Goal: Complete application form: Complete application form

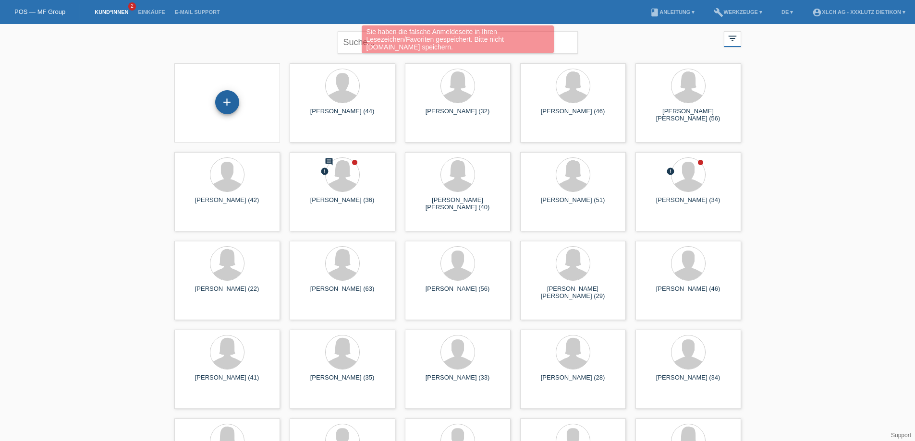
click at [226, 101] on div "+" at bounding box center [227, 102] width 24 height 24
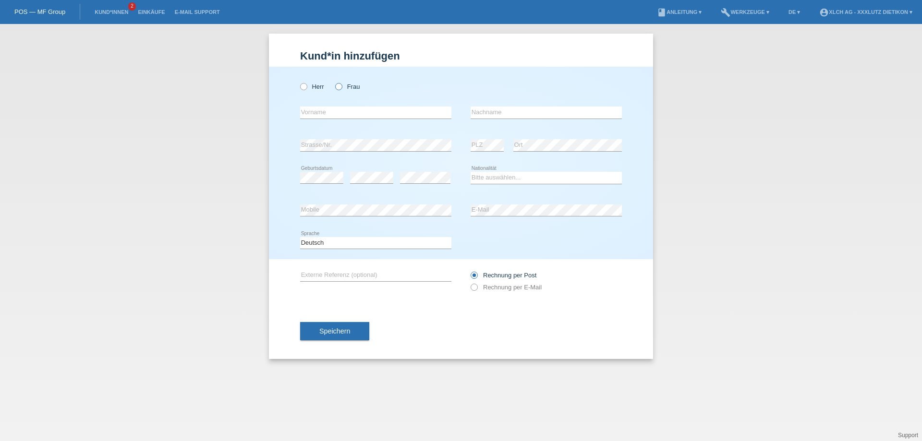
click at [334, 82] on icon at bounding box center [334, 82] width 0 height 0
click at [340, 87] on input "Frau" at bounding box center [338, 86] width 6 height 6
radio input "true"
click at [334, 113] on input "text" at bounding box center [375, 113] width 151 height 12
type input "Dielza"
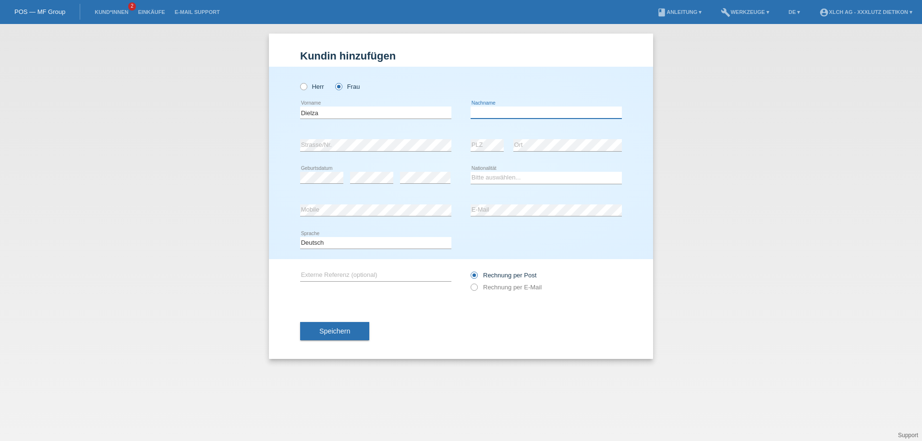
click at [492, 115] on input "text" at bounding box center [546, 113] width 151 height 12
click at [508, 117] on input "Misaj" at bounding box center [546, 113] width 151 height 12
type input "Musaj"
click at [306, 110] on input "Dielza" at bounding box center [375, 113] width 151 height 12
type input "Djelza"
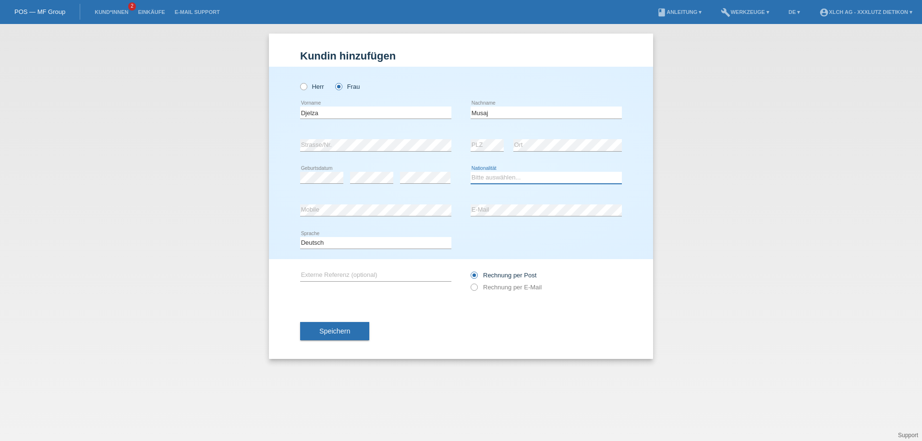
click at [520, 177] on select "Bitte auswählen... Schweiz Deutschland Liechtenstein Österreich ------------ Af…" at bounding box center [546, 178] width 151 height 12
select select "CH"
click at [471, 172] on select "Bitte auswählen... Schweiz Deutschland Liechtenstein Österreich ------------ Af…" at bounding box center [546, 178] width 151 height 12
click at [469, 282] on icon at bounding box center [469, 282] width 0 height 0
click at [472, 290] on input "Rechnung per E-Mail" at bounding box center [474, 290] width 6 height 12
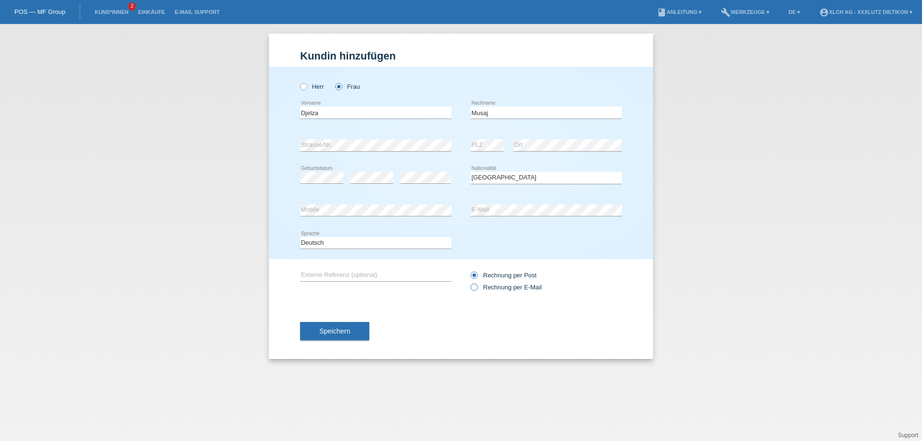
radio input "true"
click at [338, 336] on button "Speichern" at bounding box center [334, 331] width 69 height 18
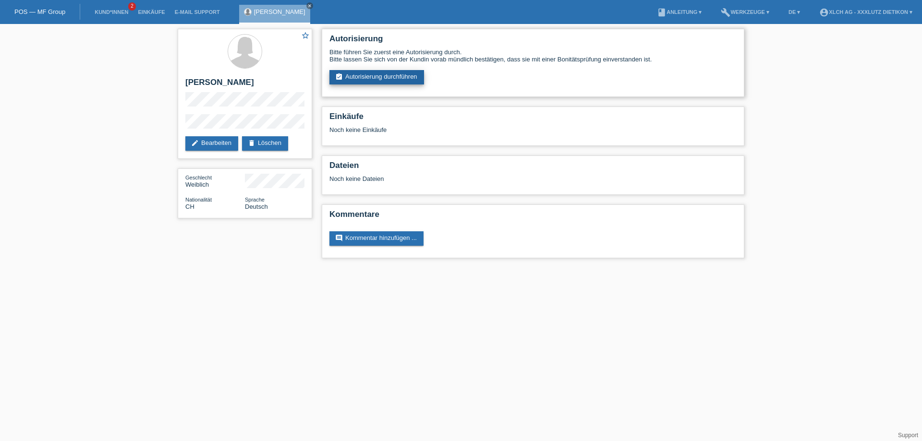
click at [381, 74] on link "assignment_turned_in Autorisierung durchführen" at bounding box center [376, 77] width 95 height 14
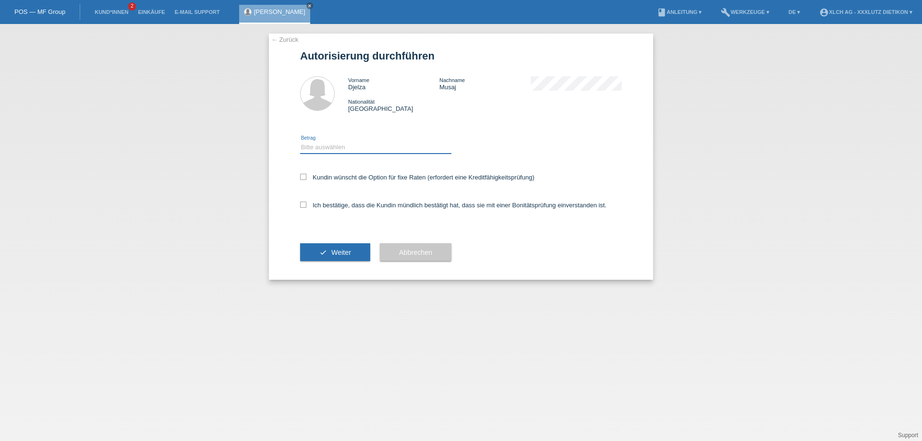
click at [319, 146] on select "Bitte auswählen CHF 1.00 - CHF 499.00 CHF 500.00 - CHF 1'999.00 CHF 2'000.00 - …" at bounding box center [375, 148] width 151 height 12
select select "3"
click at [300, 142] on select "Bitte auswählen CHF 1.00 - CHF 499.00 CHF 500.00 - CHF 1'999.00 CHF 2'000.00 - …" at bounding box center [375, 148] width 151 height 12
click at [301, 207] on icon at bounding box center [303, 205] width 6 height 6
click at [301, 207] on input "Ich bestätige, dass die Kundin mündlich bestätigt hat, dass sie mit einer Bonit…" at bounding box center [303, 205] width 6 height 6
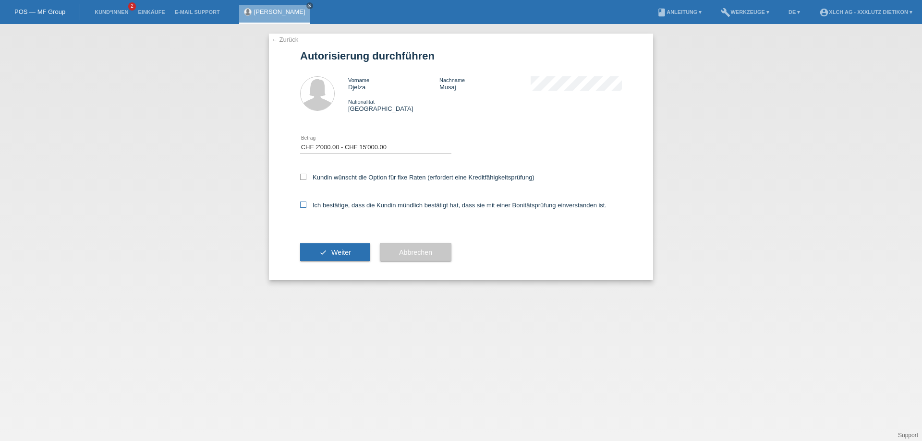
checkbox input "true"
click at [336, 254] on span "Weiter" at bounding box center [341, 253] width 20 height 8
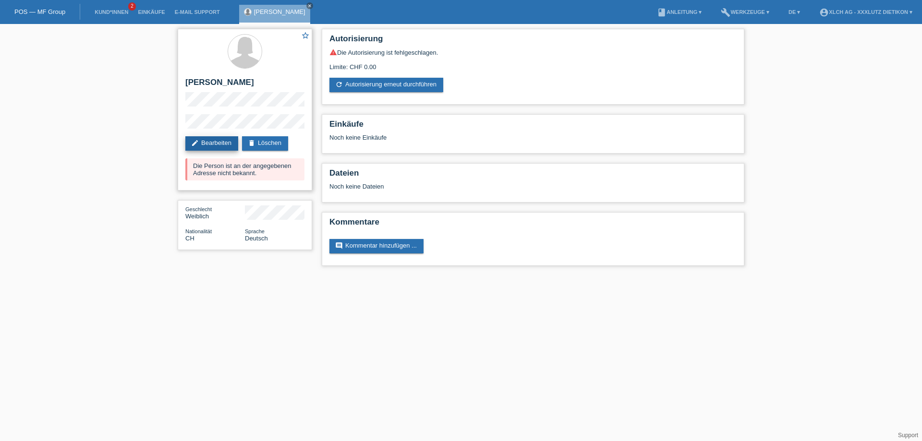
click at [225, 143] on link "edit Bearbeiten" at bounding box center [211, 143] width 53 height 14
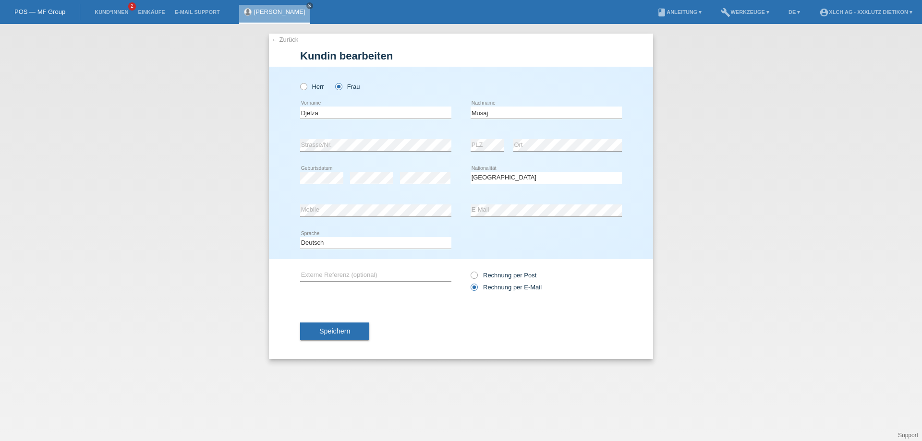
select select "CH"
click at [340, 331] on span "Speichern" at bounding box center [334, 332] width 31 height 8
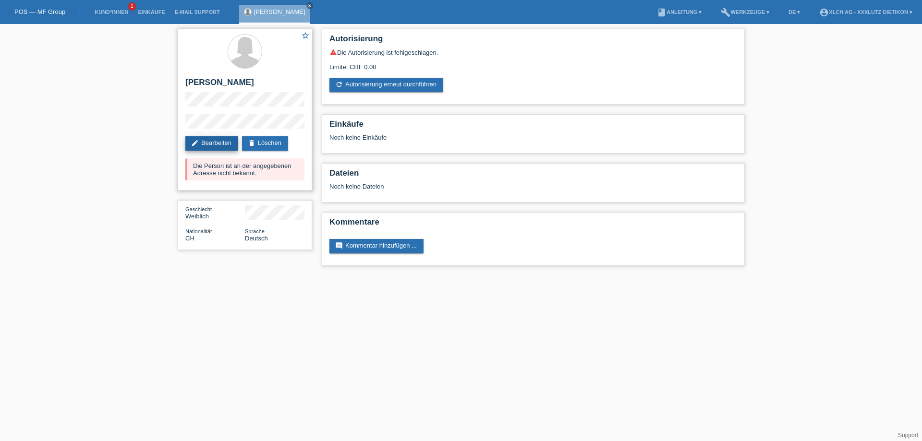
click at [210, 144] on link "edit Bearbeiten" at bounding box center [211, 143] width 53 height 14
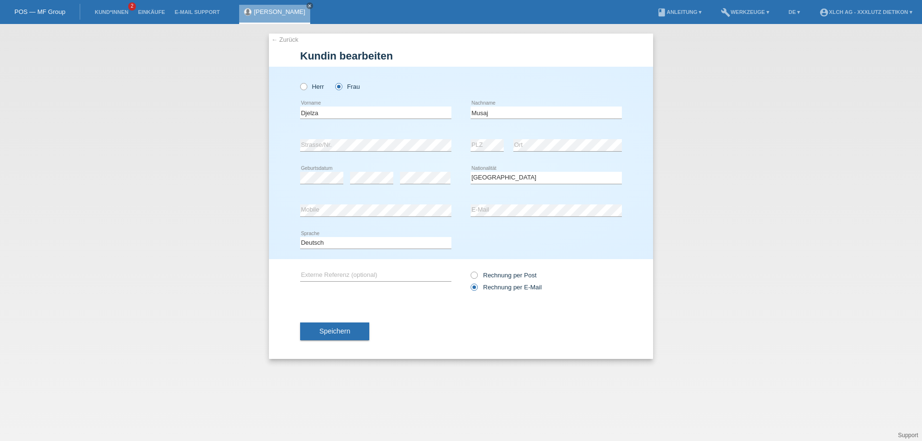
select select "CH"
click at [498, 252] on div "Deutsch Français Italiano English error Sprache" at bounding box center [461, 243] width 322 height 33
click at [347, 333] on span "Speichern" at bounding box center [334, 332] width 31 height 8
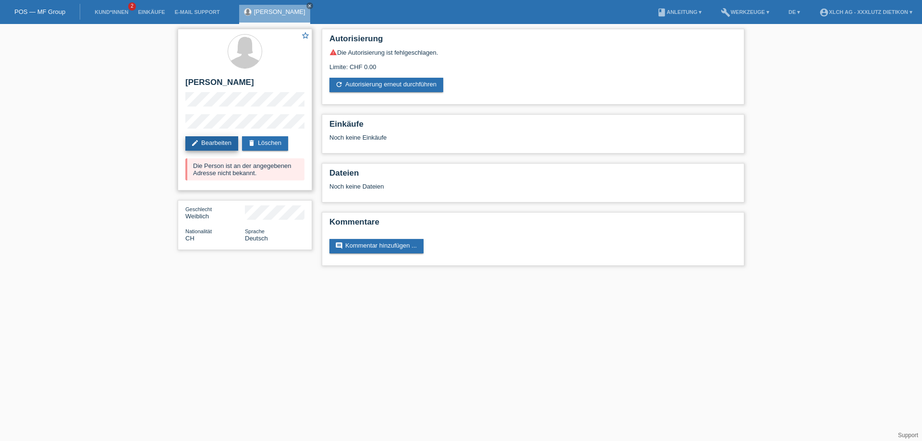
click at [223, 140] on link "edit Bearbeiten" at bounding box center [211, 143] width 53 height 14
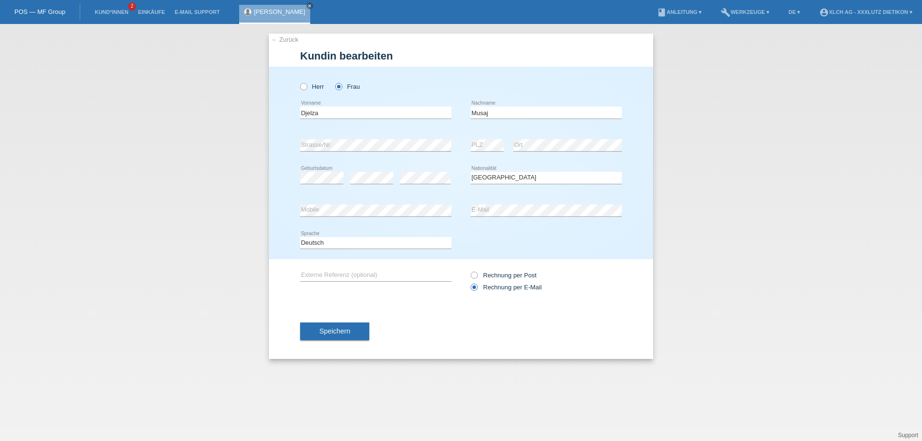
select select "CH"
click at [211, 144] on div "← Zurück Kundin bearbeiten Herr Frau Djelza error Vorname [PERSON_NAME]" at bounding box center [461, 232] width 922 height 417
click at [338, 331] on span "Speichern" at bounding box center [334, 332] width 31 height 8
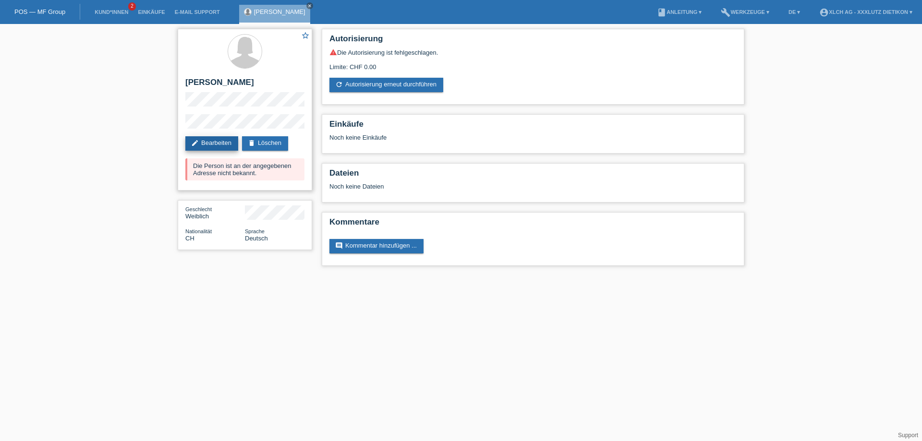
click at [221, 142] on link "edit Bearbeiten" at bounding box center [211, 143] width 53 height 14
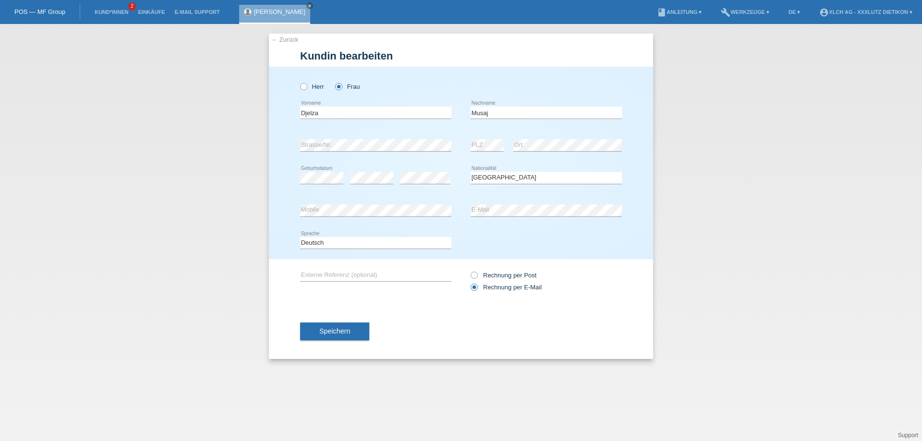
select select "CH"
click at [247, 142] on div "← Zurück Kundin bearbeiten Herr Frau Djelza error Vorname [PERSON_NAME]" at bounding box center [461, 232] width 922 height 417
click at [340, 331] on span "Speichern" at bounding box center [334, 332] width 31 height 8
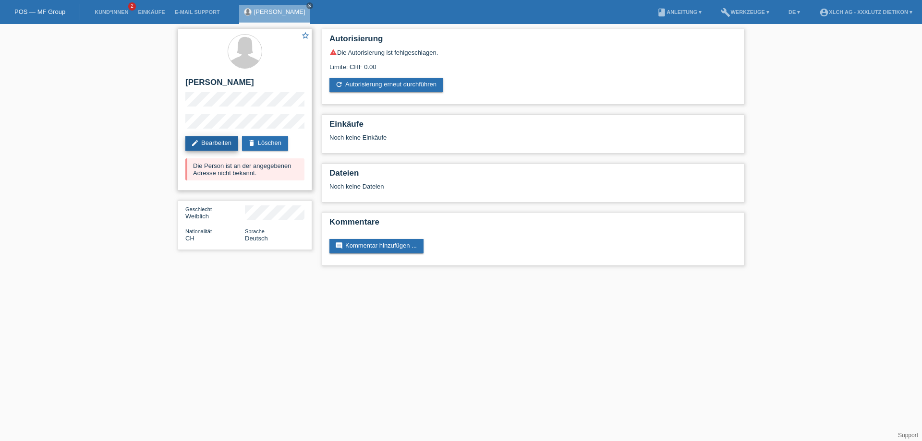
click at [223, 137] on link "edit Bearbeiten" at bounding box center [211, 143] width 53 height 14
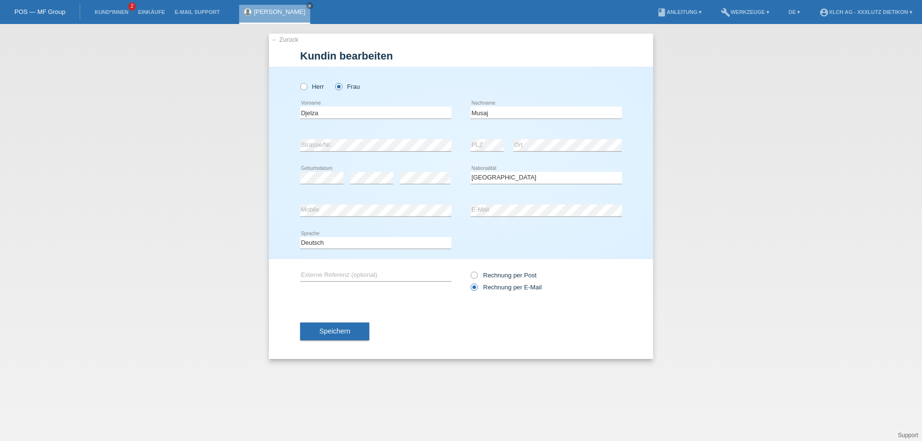
select select "CH"
click at [522, 178] on select "Bitte auswählen... Schweiz Deutschland Liechtenstein Österreich ------------ Af…" at bounding box center [546, 178] width 151 height 12
click at [520, 177] on select "Bitte auswählen... Schweiz Deutschland Liechtenstein Österreich ------------ Af…" at bounding box center [546, 178] width 151 height 12
click at [347, 329] on span "Speichern" at bounding box center [334, 332] width 31 height 8
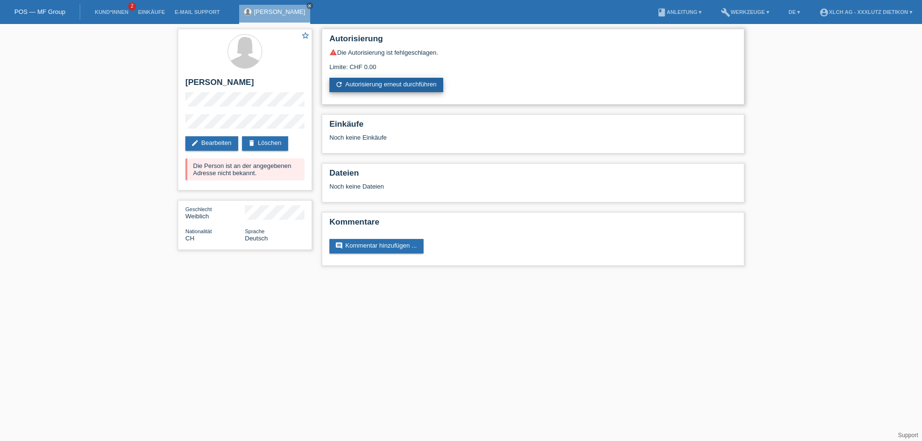
click at [379, 82] on link "refresh Autorisierung erneut durchführen" at bounding box center [386, 85] width 114 height 14
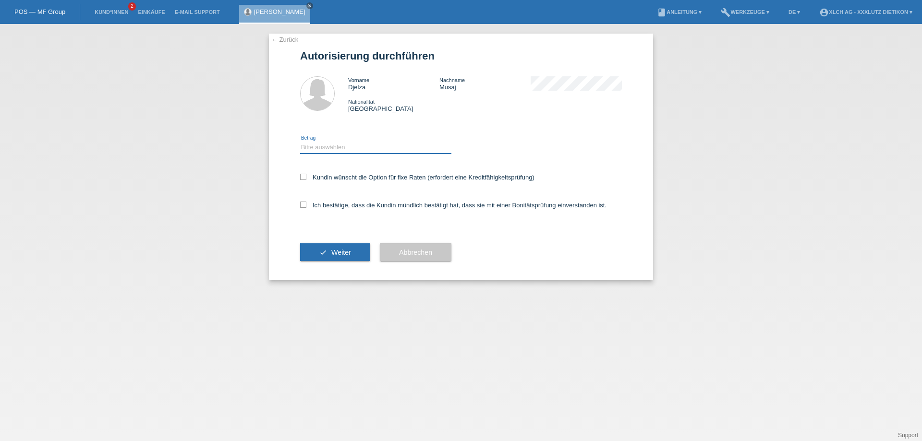
click at [323, 145] on select "Bitte auswählen CHF 1.00 - CHF 499.00 CHF 500.00 - CHF 1'999.00 CHF 2'000.00 - …" at bounding box center [375, 148] width 151 height 12
select select "3"
click at [300, 142] on select "Bitte auswählen CHF 1.00 - CHF 499.00 CHF 500.00 - CHF 1'999.00 CHF 2'000.00 - …" at bounding box center [375, 148] width 151 height 12
click at [306, 205] on icon at bounding box center [303, 205] width 6 height 6
click at [306, 205] on input "Ich bestätige, dass die Kundin mündlich bestätigt hat, dass sie mit einer Bonit…" at bounding box center [303, 205] width 6 height 6
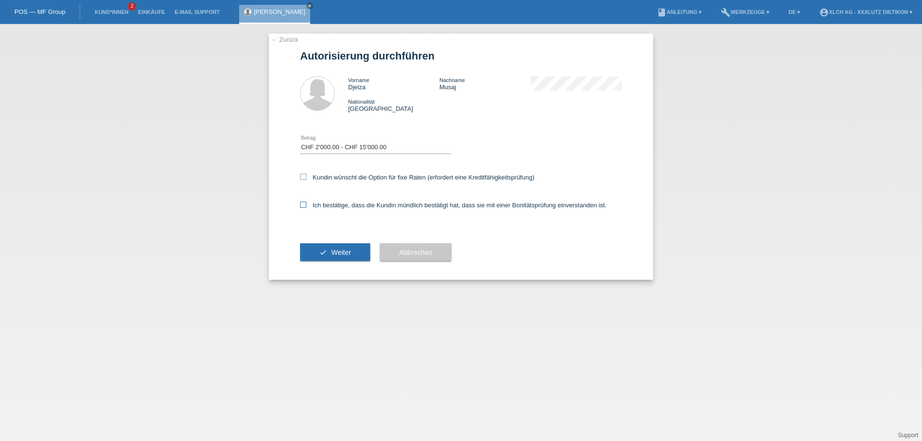
checkbox input "true"
click at [332, 251] on span "Weiter" at bounding box center [341, 253] width 20 height 8
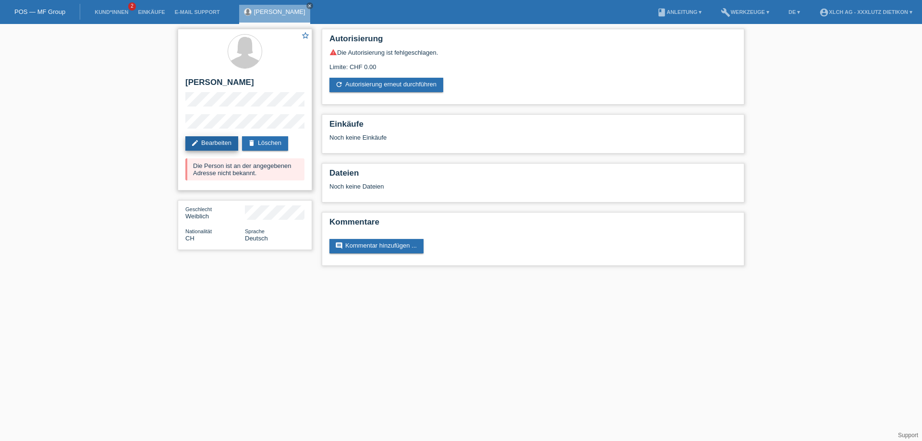
click at [228, 142] on link "edit Bearbeiten" at bounding box center [211, 143] width 53 height 14
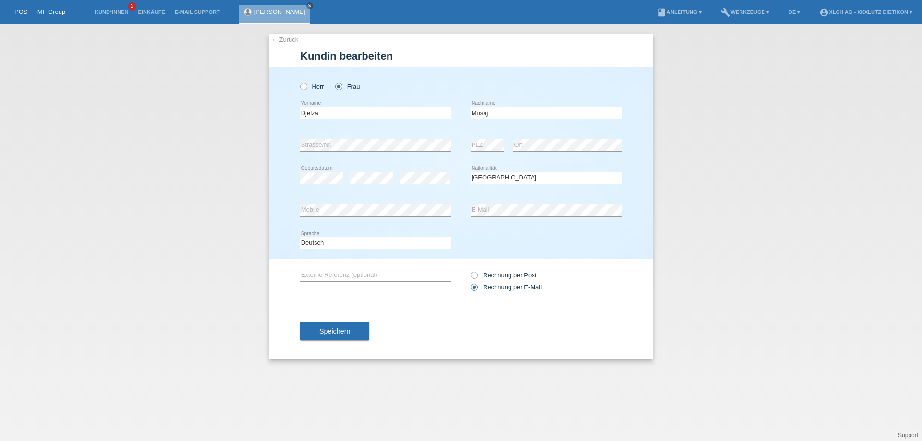
select select "CH"
click at [308, 115] on input "Djelza" at bounding box center [375, 113] width 151 height 12
type input "Dielza"
click at [348, 335] on button "Speichern" at bounding box center [334, 331] width 69 height 18
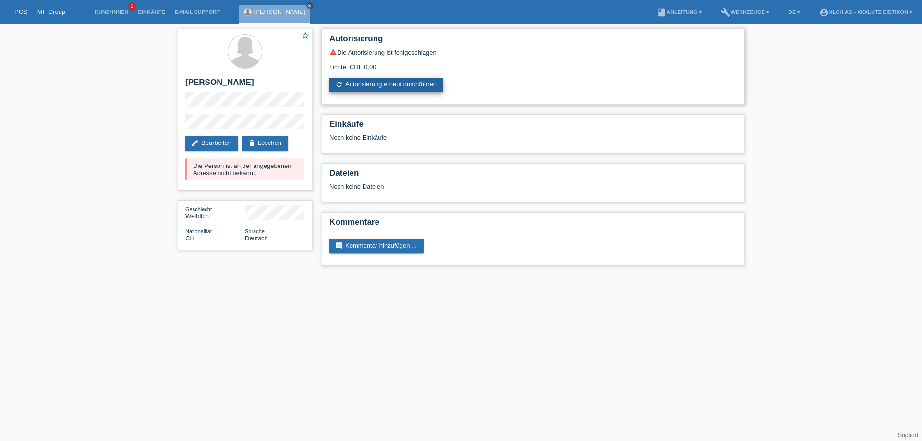
click at [369, 87] on link "refresh Autorisierung erneut durchführen" at bounding box center [386, 85] width 114 height 14
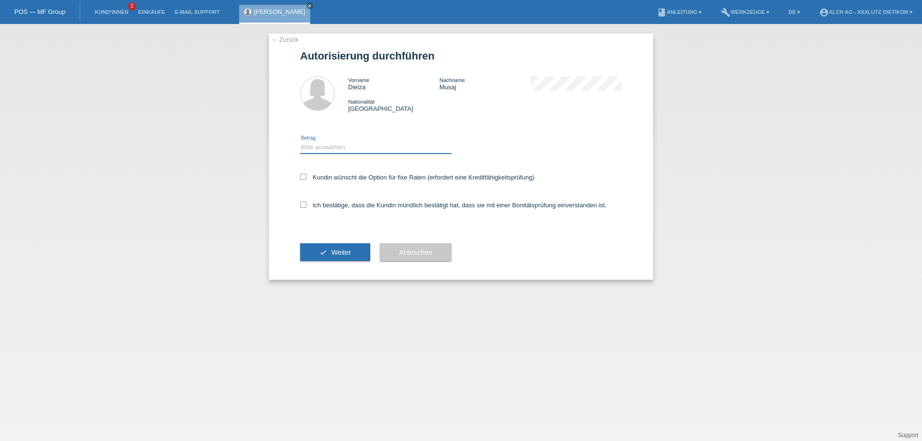
click at [309, 145] on select "Bitte auswählen CHF 1.00 - CHF 499.00 CHF 500.00 - CHF 1'999.00 CHF 2'000.00 - …" at bounding box center [375, 148] width 151 height 12
select select "3"
click at [300, 142] on select "Bitte auswählen CHF 1.00 - CHF 499.00 CHF 500.00 - CHF 1'999.00 CHF 2'000.00 - …" at bounding box center [375, 148] width 151 height 12
click at [302, 207] on icon at bounding box center [303, 205] width 6 height 6
click at [302, 207] on input "Ich bestätige, dass die Kundin mündlich bestätigt hat, dass sie mit einer Bonit…" at bounding box center [303, 205] width 6 height 6
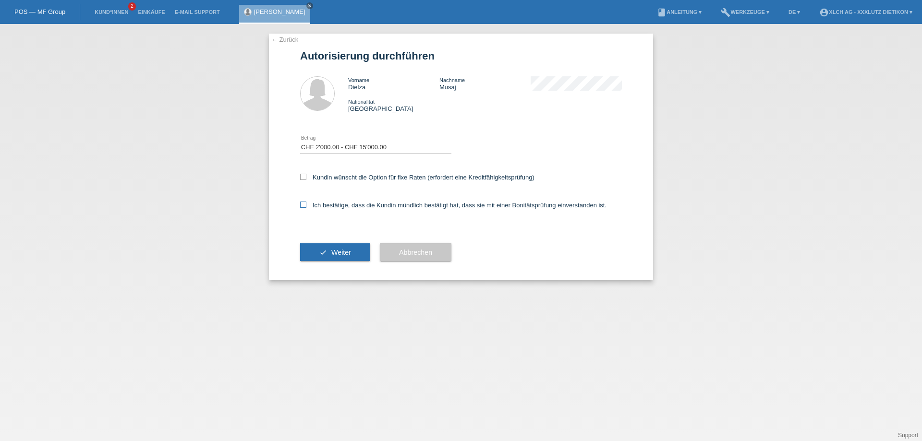
checkbox input "true"
click at [316, 252] on button "check Weiter" at bounding box center [335, 252] width 70 height 18
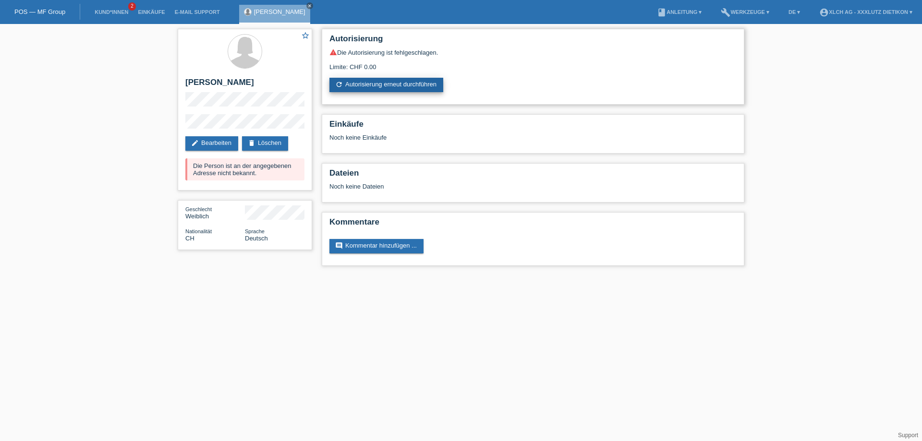
click at [345, 85] on link "refresh Autorisierung erneut durchführen" at bounding box center [386, 85] width 114 height 14
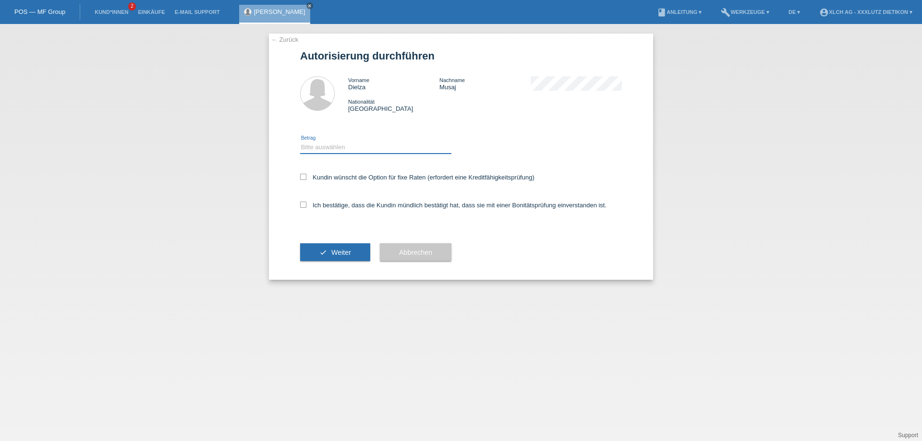
click at [337, 150] on select "Bitte auswählen CHF 1.00 - CHF 499.00 CHF 500.00 - CHF 1'999.00 CHF 2'000.00 - …" at bounding box center [375, 148] width 151 height 12
select select "3"
click at [300, 142] on select "Bitte auswählen CHF 1.00 - CHF 499.00 CHF 500.00 - CHF 1'999.00 CHF 2'000.00 - …" at bounding box center [375, 148] width 151 height 12
click at [304, 170] on div "Kundin wünscht die Option für fixe Raten (erfordert eine Kreditfähigkeitsprüfun…" at bounding box center [461, 178] width 322 height 28
click at [301, 179] on icon at bounding box center [303, 177] width 6 height 6
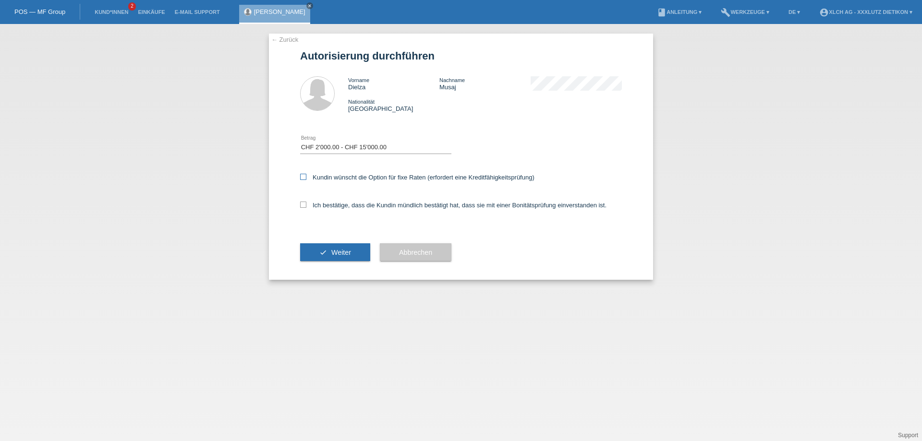
click at [301, 179] on input "Kundin wünscht die Option für fixe Raten (erfordert eine Kreditfähigkeitsprüfun…" at bounding box center [303, 177] width 6 height 6
checkbox input "true"
click at [329, 253] on button "check Weiter" at bounding box center [335, 252] width 70 height 18
click at [302, 204] on icon at bounding box center [303, 205] width 6 height 6
click at [302, 204] on input "Ich bestätige, dass die Kundin mündlich bestätigt hat, dass sie mit einer Bonit…" at bounding box center [303, 205] width 6 height 6
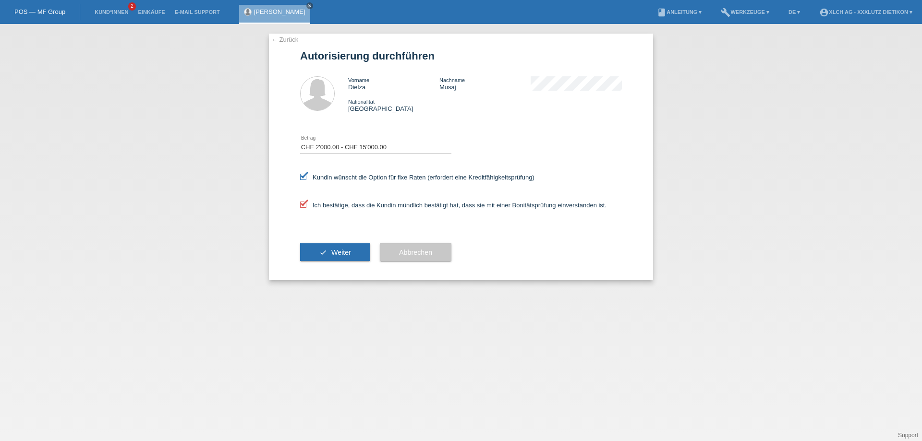
drag, startPoint x: 348, startPoint y: 252, endPoint x: 378, endPoint y: 144, distance: 112.1
click at [378, 144] on form "Autorisierung durchführen Vorname Dielza Nachname Musaj Nationalität Schweiz er…" at bounding box center [461, 165] width 322 height 230
click at [304, 206] on icon at bounding box center [303, 205] width 6 height 6
click at [304, 206] on input "Ich bestätige, dass die Kundin mündlich bestätigt hat, dass sie mit einer Bonit…" at bounding box center [303, 205] width 6 height 6
checkbox input "false"
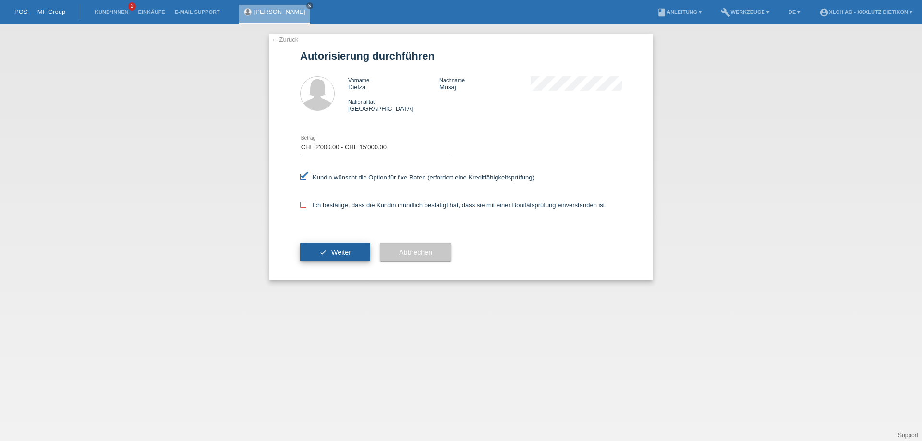
click at [313, 258] on button "check Weiter" at bounding box center [335, 252] width 70 height 18
click at [341, 253] on span "Weiter" at bounding box center [341, 253] width 20 height 8
click at [303, 174] on icon at bounding box center [303, 177] width 6 height 6
click at [303, 174] on input "Kundin wünscht die Option für fixe Raten (erfordert eine Kreditfähigkeitsprüfun…" at bounding box center [303, 177] width 6 height 6
checkbox input "false"
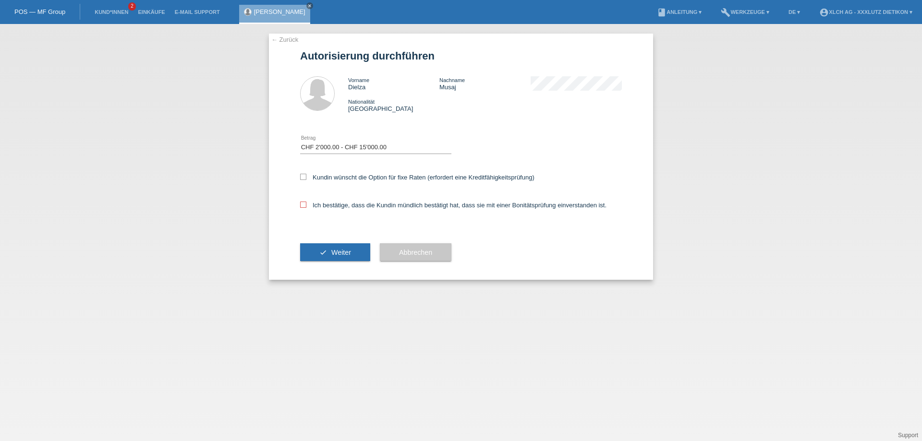
click at [303, 206] on icon at bounding box center [303, 205] width 6 height 6
click at [303, 206] on input "Ich bestätige, dass die Kundin mündlich bestätigt hat, dass sie mit einer Bonit…" at bounding box center [303, 205] width 6 height 6
checkbox input "true"
click at [335, 247] on button "check Weiter" at bounding box center [335, 252] width 70 height 18
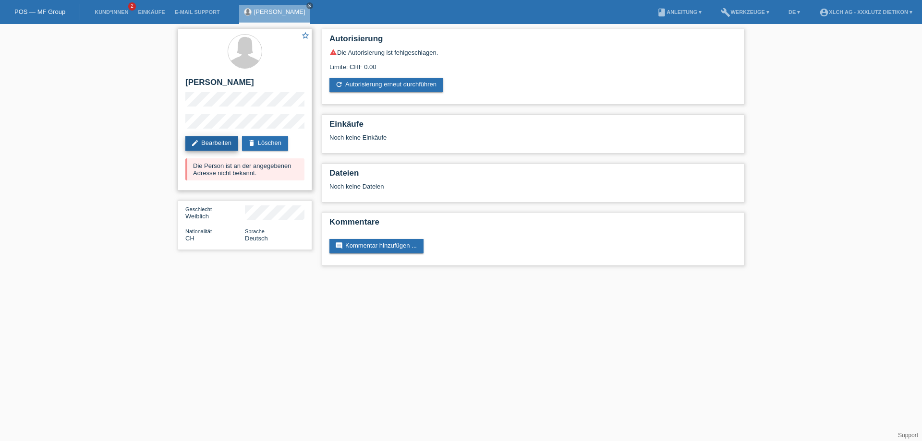
click at [234, 146] on link "edit Bearbeiten" at bounding box center [211, 143] width 53 height 14
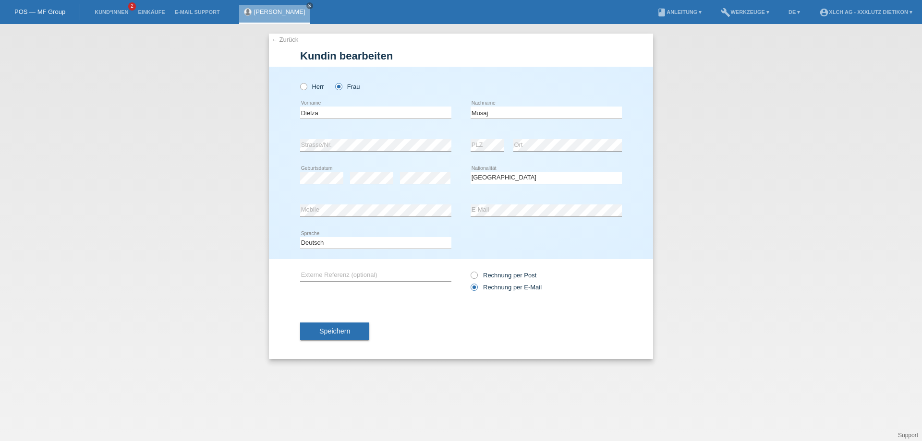
select select "CH"
click at [533, 95] on div "Herr Frau" at bounding box center [461, 82] width 322 height 30
click at [529, 122] on div "Musaj error Nachname" at bounding box center [546, 113] width 151 height 33
click at [535, 114] on input "Musaj" at bounding box center [546, 113] width 151 height 12
type input "Musai"
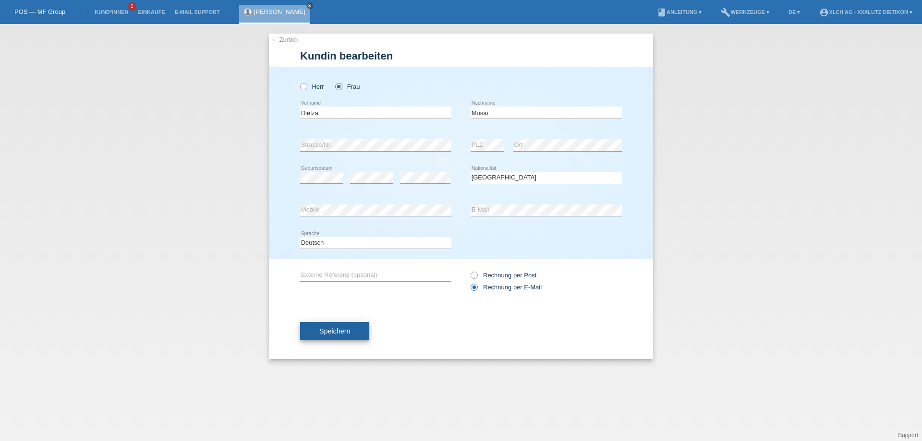
click at [340, 327] on button "Speichern" at bounding box center [334, 331] width 69 height 18
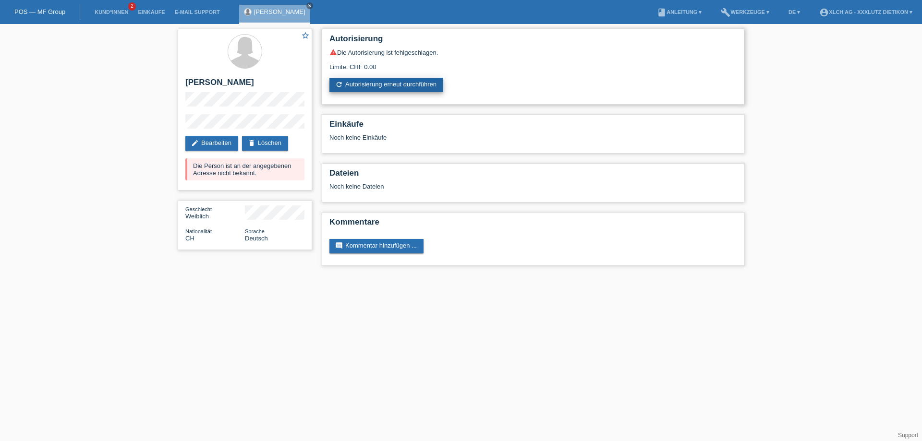
click at [386, 83] on link "refresh Autorisierung erneut durchführen" at bounding box center [386, 85] width 114 height 14
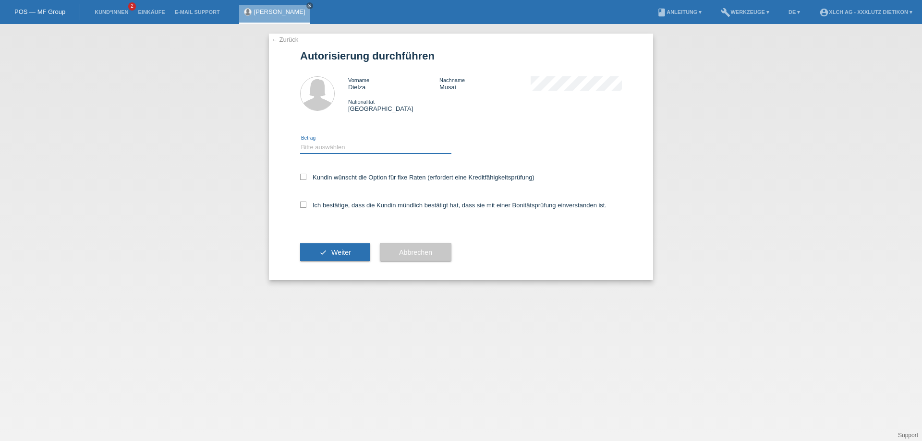
click at [315, 151] on select "Bitte auswählen CHF 1.00 - CHF 499.00 CHF 500.00 - CHF 1'999.00 CHF 2'000.00 - …" at bounding box center [375, 148] width 151 height 12
select select "3"
click at [300, 142] on select "Bitte auswählen CHF 1.00 - CHF 499.00 CHF 500.00 - CHF 1'999.00 CHF 2'000.00 - …" at bounding box center [375, 148] width 151 height 12
click at [304, 175] on icon at bounding box center [303, 177] width 6 height 6
click at [304, 175] on input "Kundin wünscht die Option für fixe Raten (erfordert eine Kreditfähigkeitsprüfun…" at bounding box center [303, 177] width 6 height 6
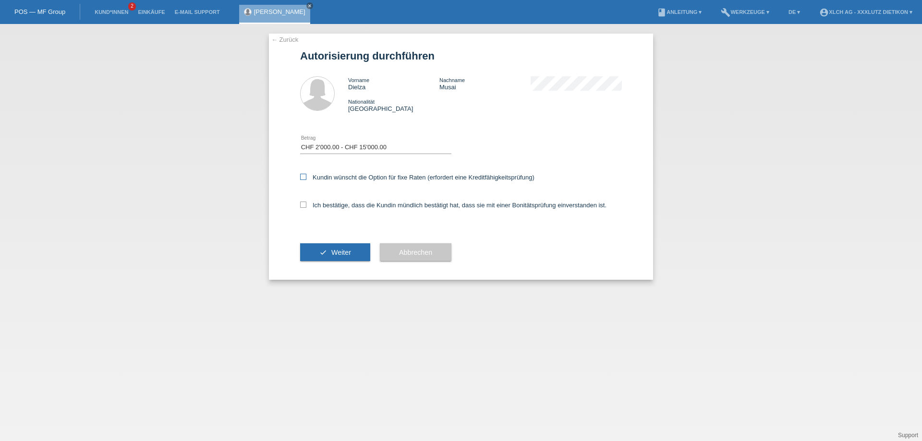
checkbox input "true"
click at [302, 204] on icon at bounding box center [303, 205] width 6 height 6
click at [302, 204] on input "Ich bestätige, dass die Kundin mündlich bestätigt hat, dass sie mit einer Bonit…" at bounding box center [303, 205] width 6 height 6
checkbox input "true"
click at [306, 176] on label "Kundin wünscht die Option für fixe Raten (erfordert eine Kreditfähigkeitsprüfun…" at bounding box center [417, 177] width 234 height 7
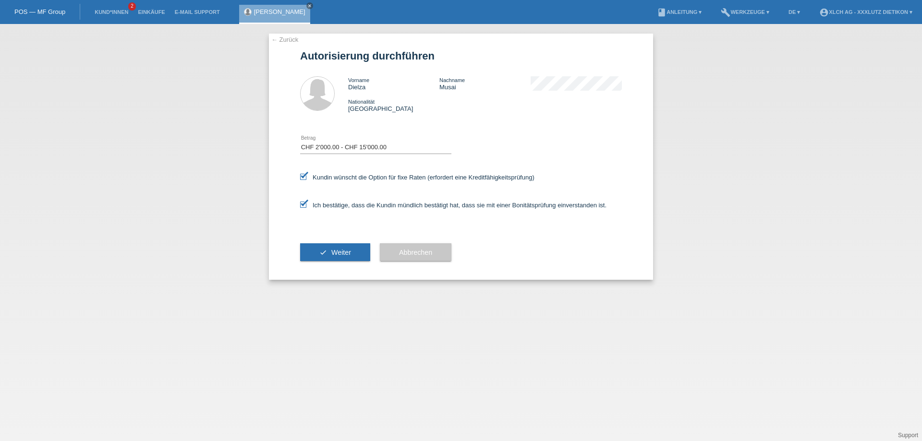
click at [306, 176] on input "Kundin wünscht die Option für fixe Raten (erfordert eine Kreditfähigkeitsprüfun…" at bounding box center [303, 177] width 6 height 6
checkbox input "false"
click at [330, 256] on button "check Weiter" at bounding box center [335, 252] width 70 height 18
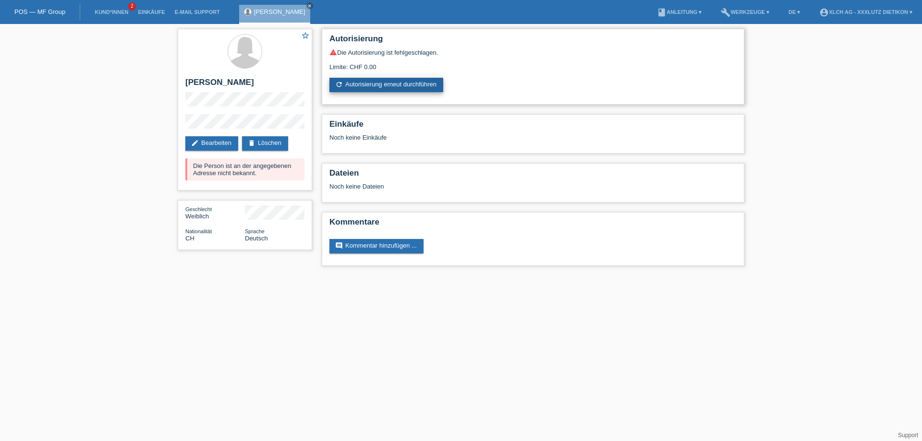
click at [406, 85] on link "refresh Autorisierung erneut durchführen" at bounding box center [386, 85] width 114 height 14
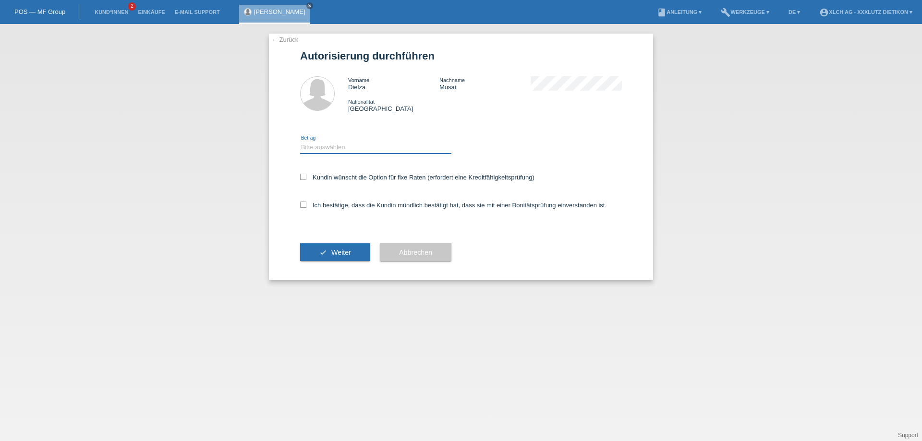
click at [329, 151] on select "Bitte auswählen CHF 1.00 - CHF 499.00 CHF 500.00 - CHF 1'999.00 CHF 2'000.00 - …" at bounding box center [375, 148] width 151 height 12
select select "3"
click at [300, 142] on select "Bitte auswählen CHF 1.00 - CHF 499.00 CHF 500.00 - CHF 1'999.00 CHF 2'000.00 - …" at bounding box center [375, 148] width 151 height 12
click at [304, 205] on icon at bounding box center [303, 205] width 6 height 6
click at [304, 205] on input "Ich bestätige, dass die Kundin mündlich bestätigt hat, dass sie mit einer Bonit…" at bounding box center [303, 205] width 6 height 6
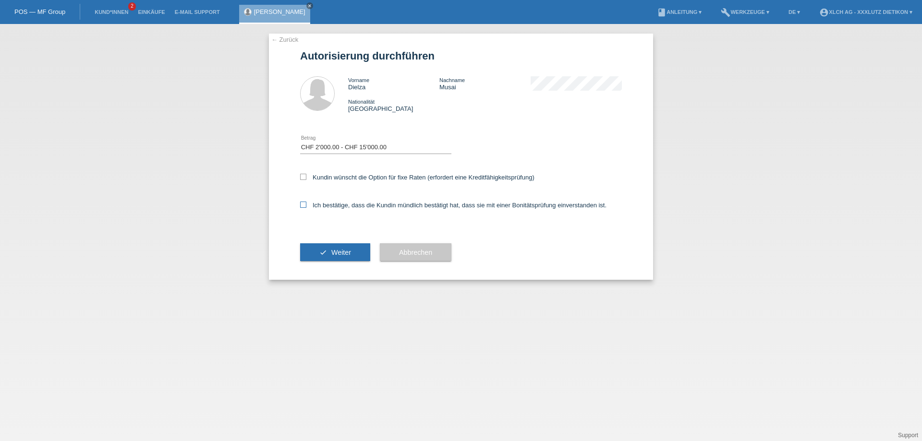
checkbox input "true"
click at [311, 252] on button "check Weiter" at bounding box center [335, 252] width 70 height 18
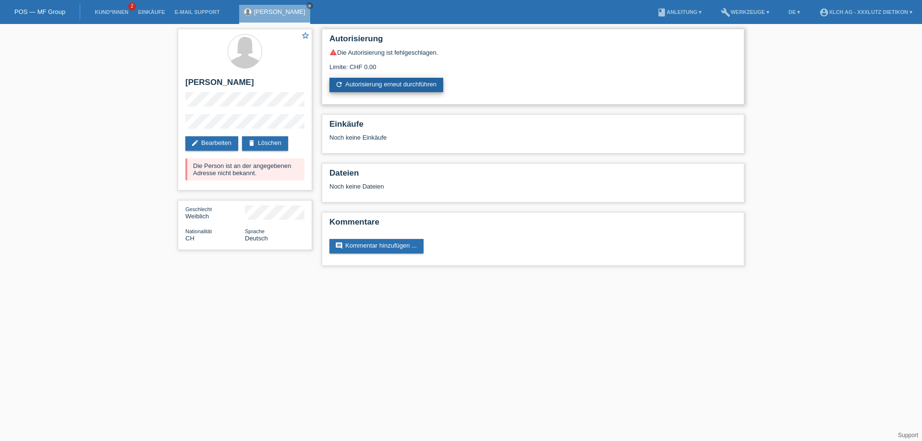
click at [405, 83] on link "refresh Autorisierung erneut durchführen" at bounding box center [386, 85] width 114 height 14
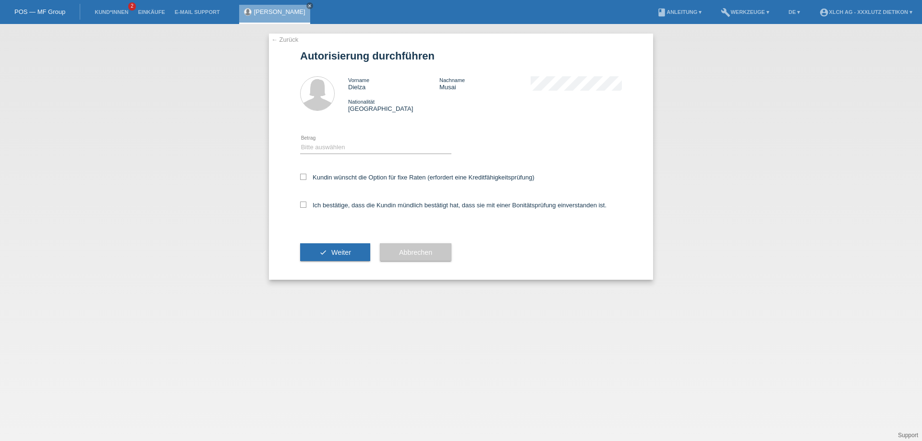
click at [329, 210] on div "Ich bestätige, dass die Kundin mündlich bestätigt hat, dass sie mit einer Bonit…" at bounding box center [461, 208] width 322 height 33
click at [336, 202] on label "Ich bestätige, dass die Kundin mündlich bestätigt hat, dass sie mit einer Bonit…" at bounding box center [453, 205] width 306 height 7
click at [306, 202] on input "Ich bestätige, dass die Kundin mündlich bestätigt hat, dass sie mit einer Bonit…" at bounding box center [303, 205] width 6 height 6
checkbox input "true"
click at [321, 259] on button "check Weiter" at bounding box center [335, 252] width 70 height 18
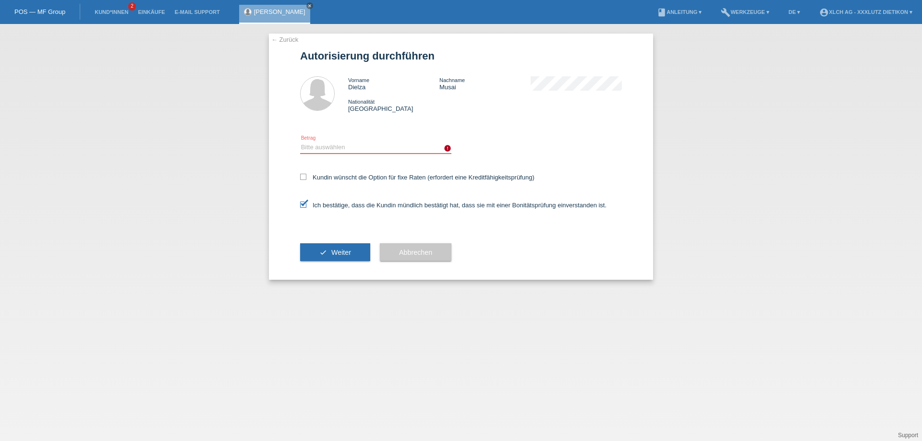
click at [360, 150] on select "Bitte auswählen CHF 1.00 - CHF 499.00 CHF 500.00 - CHF 1'999.00 CHF 2'000.00 - …" at bounding box center [375, 148] width 151 height 12
select select "3"
click at [300, 142] on select "Bitte auswählen CHF 1.00 - CHF 499.00 CHF 500.00 - CHF 1'999.00 CHF 2'000.00 - …" at bounding box center [375, 148] width 151 height 12
click at [353, 260] on button "check Weiter" at bounding box center [335, 252] width 70 height 18
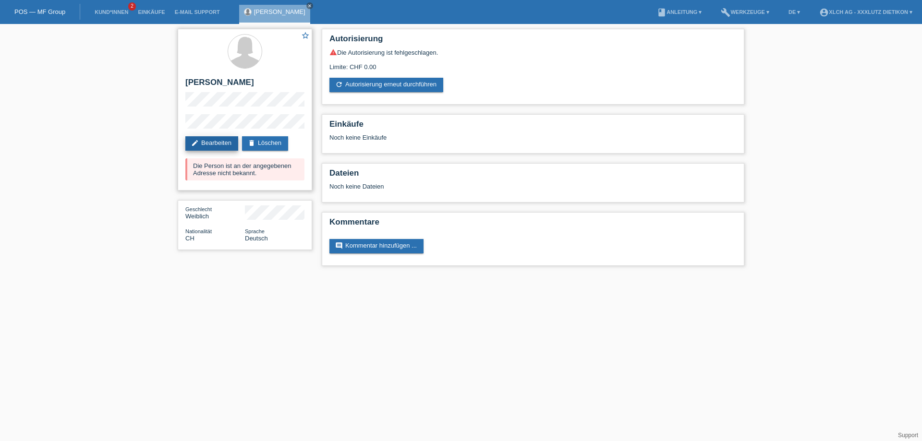
click at [222, 143] on link "edit Bearbeiten" at bounding box center [211, 143] width 53 height 14
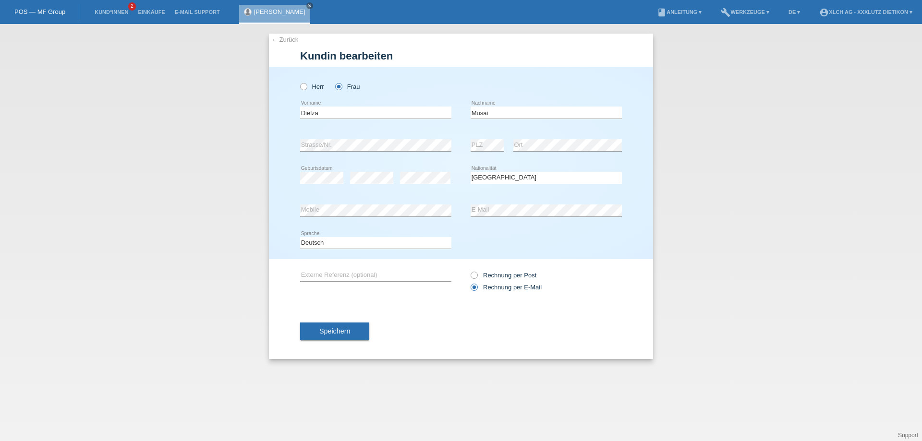
select select "CH"
click at [518, 115] on input "Musai" at bounding box center [546, 113] width 151 height 12
type input "Musaj"
click at [533, 70] on div at bounding box center [546, 70] width 151 height 7
click at [516, 65] on form "[PERSON_NAME] bearbeiten [PERSON_NAME] Frau Dielza error Musaj" at bounding box center [461, 204] width 322 height 309
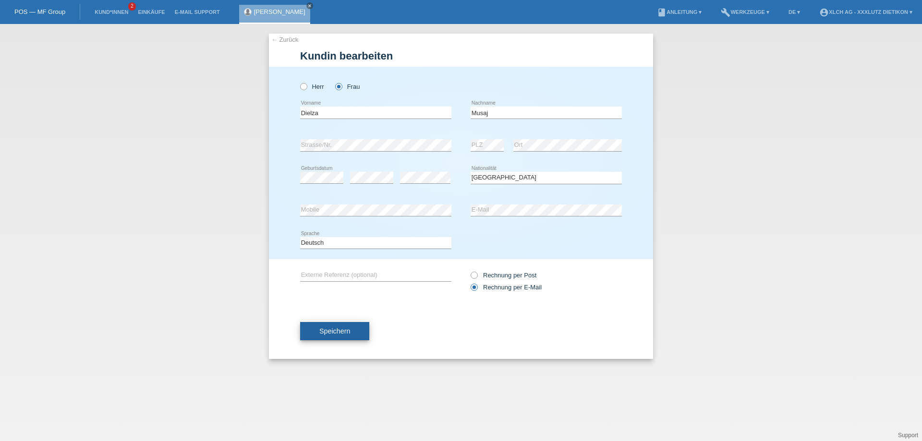
click at [353, 335] on button "Speichern" at bounding box center [334, 331] width 69 height 18
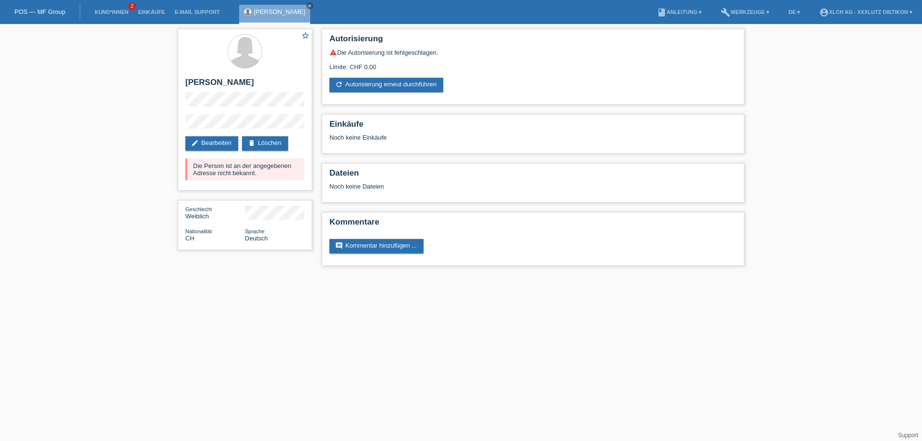
click at [307, 4] on icon "close" at bounding box center [309, 5] width 5 height 5
click at [124, 12] on link "Kund*innen" at bounding box center [111, 12] width 43 height 6
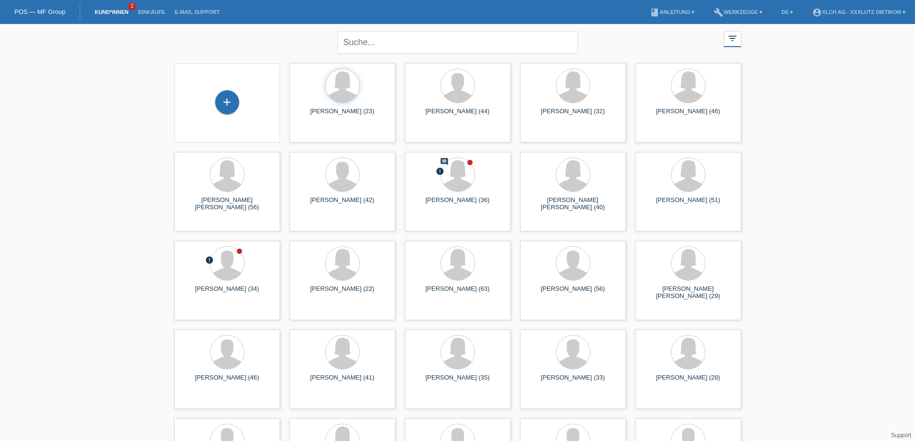
click at [111, 11] on link "Kund*innen" at bounding box center [111, 12] width 43 height 6
click at [312, 136] on span "Anzeigen" at bounding box center [317, 134] width 26 height 7
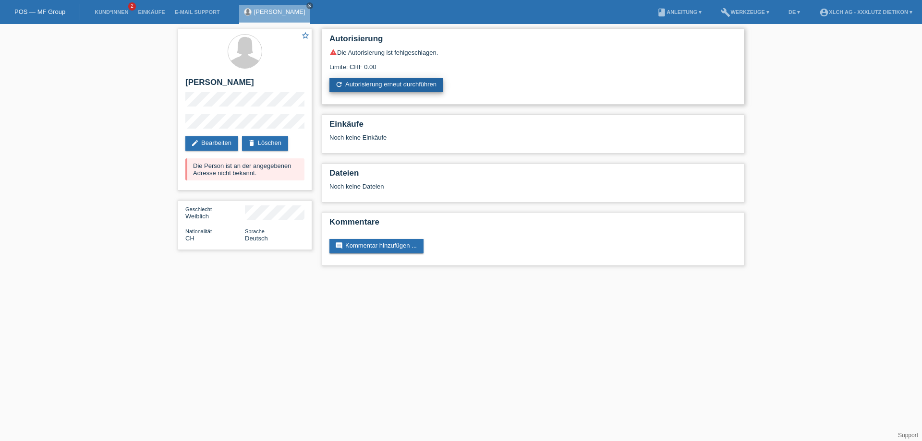
click at [377, 84] on link "refresh Autorisierung erneut durchführen" at bounding box center [386, 85] width 114 height 14
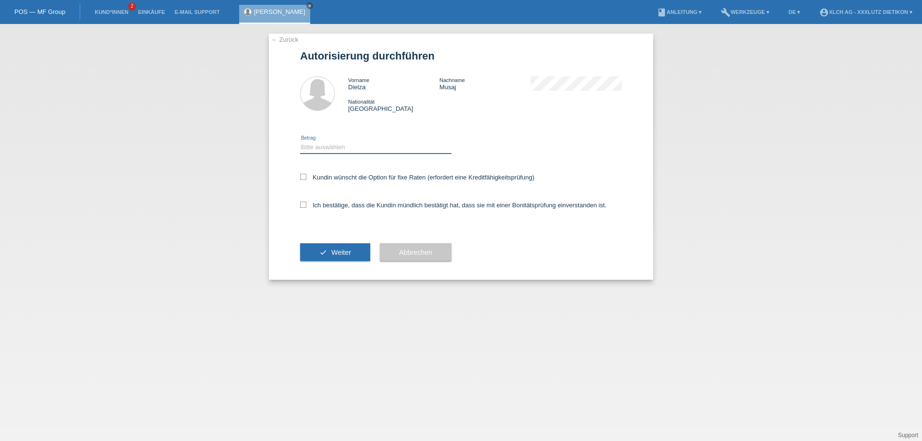
click at [331, 147] on select "Bitte auswählen CHF 1.00 - CHF 499.00 CHF 500.00 - CHF 1'999.00 CHF 2'000.00 - …" at bounding box center [375, 148] width 151 height 12
select select "3"
click at [300, 142] on select "Bitte auswählen CHF 1.00 - CHF 499.00 CHF 500.00 - CHF 1'999.00 CHF 2'000.00 - …" at bounding box center [375, 148] width 151 height 12
click at [306, 205] on label "Ich bestätige, dass die Kundin mündlich bestätigt hat, dass sie mit einer Bonit…" at bounding box center [453, 205] width 306 height 7
click at [306, 205] on input "Ich bestätige, dass die Kundin mündlich bestätigt hat, dass sie mit einer Bonit…" at bounding box center [303, 205] width 6 height 6
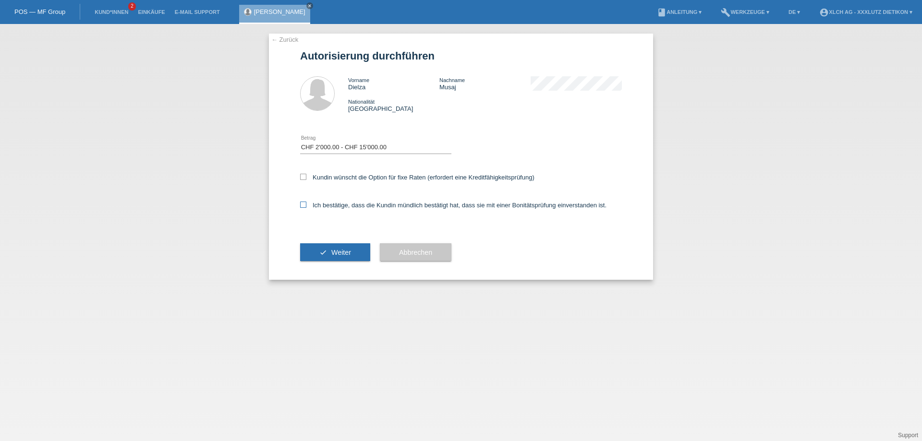
checkbox input "true"
click at [336, 255] on span "Weiter" at bounding box center [341, 253] width 20 height 8
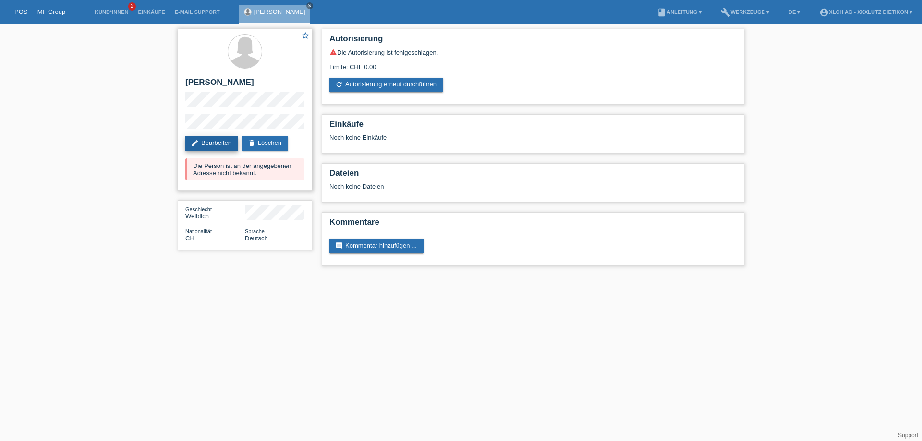
click at [207, 143] on link "edit Bearbeiten" at bounding box center [211, 143] width 53 height 14
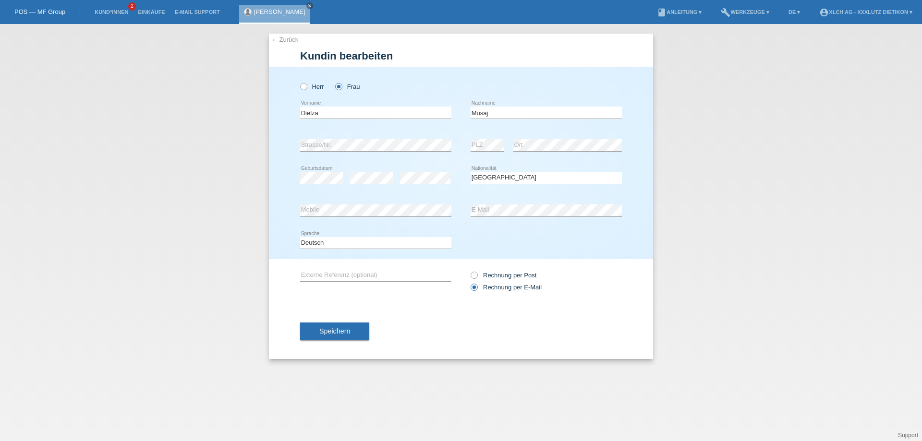
select select "CH"
click at [163, 156] on div "← Zurück Kundin bearbeiten Herr Frau Dielza error Vorname Musaj" at bounding box center [461, 232] width 922 height 417
click at [467, 150] on div "error Strasse/Nr. error PLZ error Ort" at bounding box center [461, 145] width 322 height 33
click at [459, 148] on div "error Strasse/Nr. error PLZ error Ort" at bounding box center [461, 145] width 322 height 33
click at [340, 328] on span "Speichern" at bounding box center [334, 332] width 31 height 8
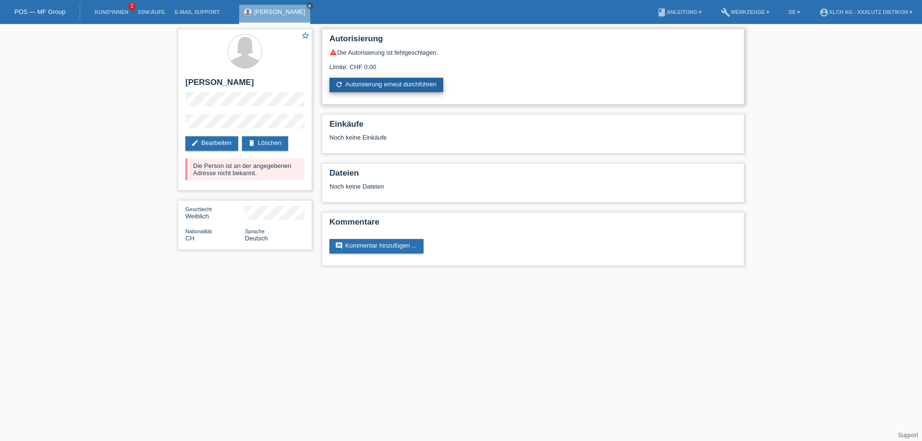
click at [401, 85] on link "refresh Autorisierung erneut durchführen" at bounding box center [386, 85] width 114 height 14
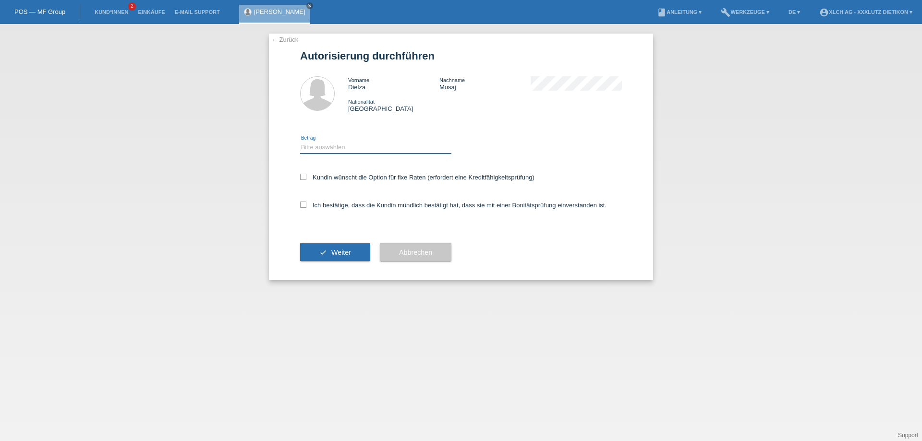
click at [370, 146] on select "Bitte auswählen CHF 1.00 - CHF 499.00 CHF 500.00 - CHF 1'999.00 CHF 2'000.00 - …" at bounding box center [375, 148] width 151 height 12
select select "3"
click at [300, 142] on select "Bitte auswählen CHF 1.00 - CHF 499.00 CHF 500.00 - CHF 1'999.00 CHF 2'000.00 - …" at bounding box center [375, 148] width 151 height 12
click at [302, 202] on icon at bounding box center [303, 205] width 6 height 6
click at [302, 202] on input "Ich bestätige, dass die Kundin mündlich bestätigt hat, dass sie mit einer Bonit…" at bounding box center [303, 205] width 6 height 6
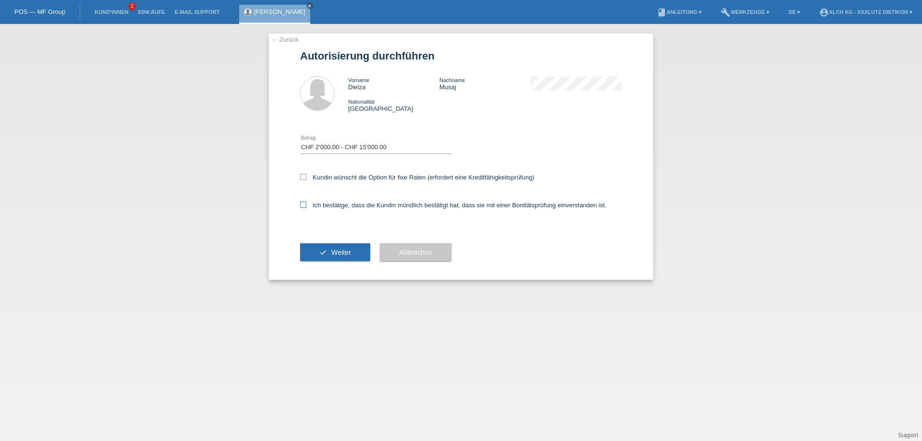
checkbox input "true"
click at [327, 248] on button "check Weiter" at bounding box center [335, 252] width 70 height 18
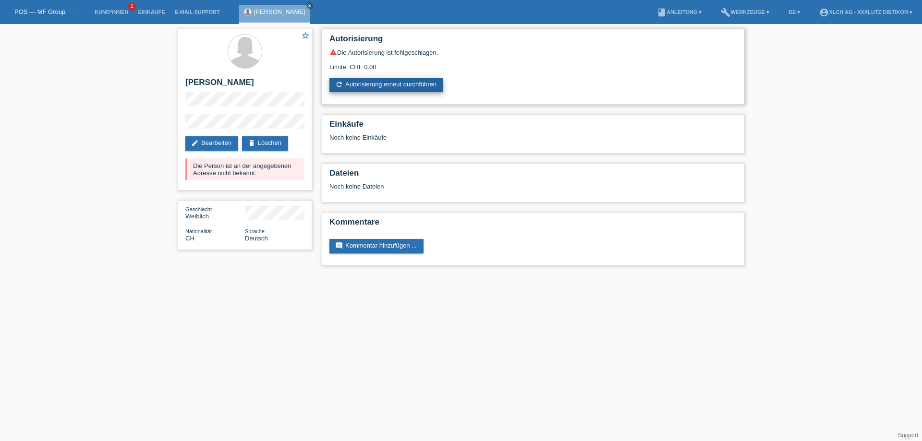
click at [389, 84] on link "refresh Autorisierung erneut durchführen" at bounding box center [386, 85] width 114 height 14
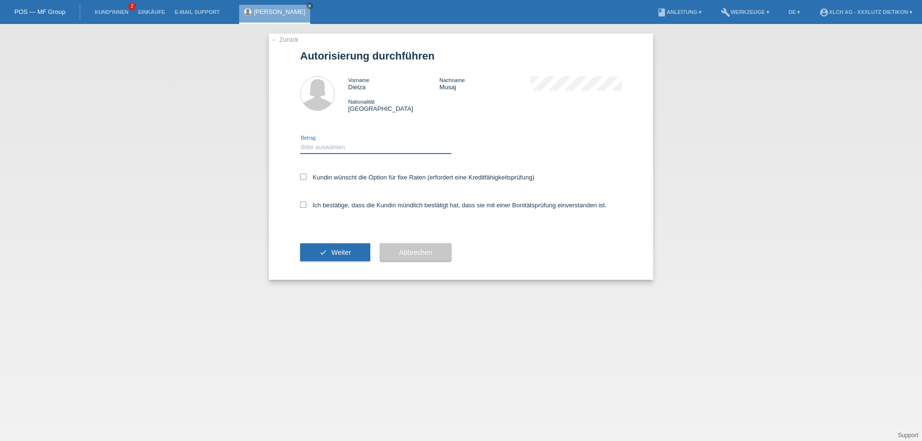
click at [334, 145] on select "Bitte auswählen CHF 1.00 - CHF 499.00 CHF 500.00 - CHF 1'999.00 CHF 2'000.00 - …" at bounding box center [375, 148] width 151 height 12
select select "3"
click at [300, 142] on select "Bitte auswählen CHF 1.00 - CHF 499.00 CHF 500.00 - CHF 1'999.00 CHF 2'000.00 - …" at bounding box center [375, 148] width 151 height 12
drag, startPoint x: 318, startPoint y: 205, endPoint x: 322, endPoint y: 212, distance: 7.5
click at [319, 205] on label "Ich bestätige, dass die Kundin mündlich bestätigt hat, dass sie mit einer Bonit…" at bounding box center [453, 205] width 306 height 7
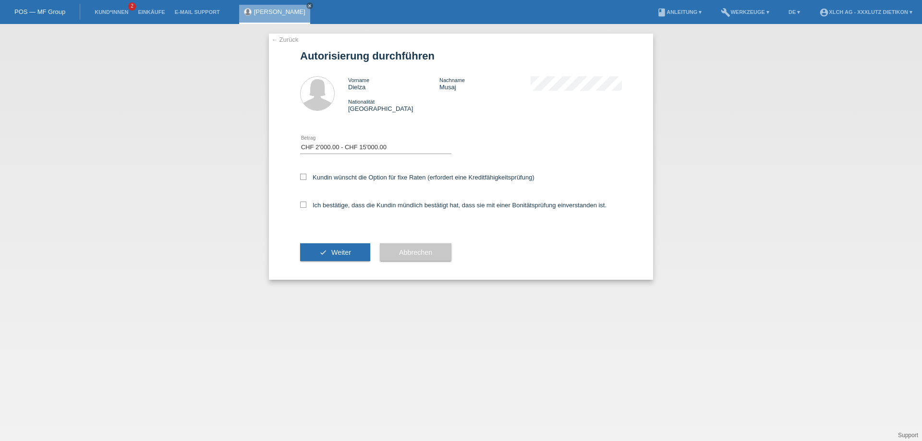
click at [306, 205] on input "Ich bestätige, dass die Kundin mündlich bestätigt hat, dass sie mit einer Bonit…" at bounding box center [303, 205] width 6 height 6
checkbox input "true"
click at [334, 247] on button "check Weiter" at bounding box center [335, 252] width 70 height 18
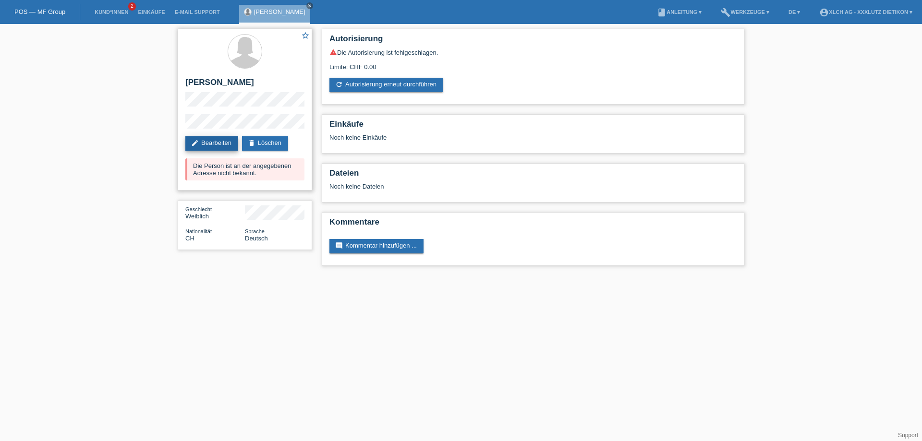
click at [204, 142] on link "edit Bearbeiten" at bounding box center [211, 143] width 53 height 14
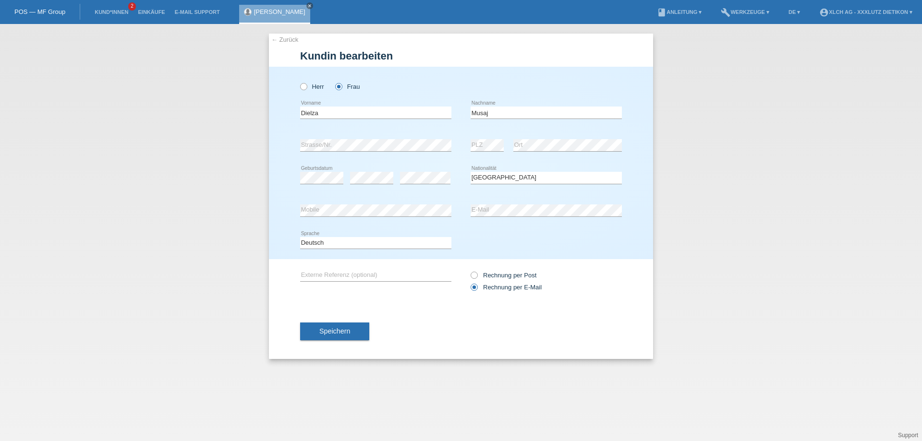
select select "CH"
click at [323, 112] on input "Dielza" at bounding box center [375, 113] width 151 height 12
click at [339, 329] on span "Speichern" at bounding box center [334, 332] width 31 height 8
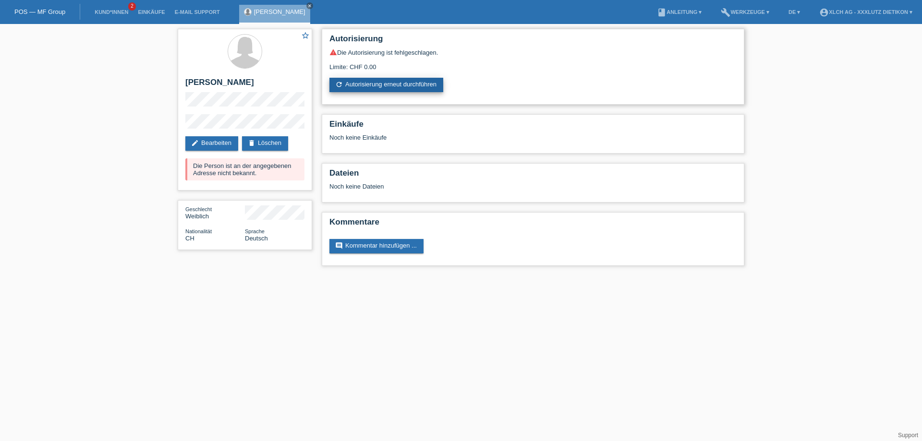
click at [363, 83] on link "refresh Autorisierung erneut durchführen" at bounding box center [386, 85] width 114 height 14
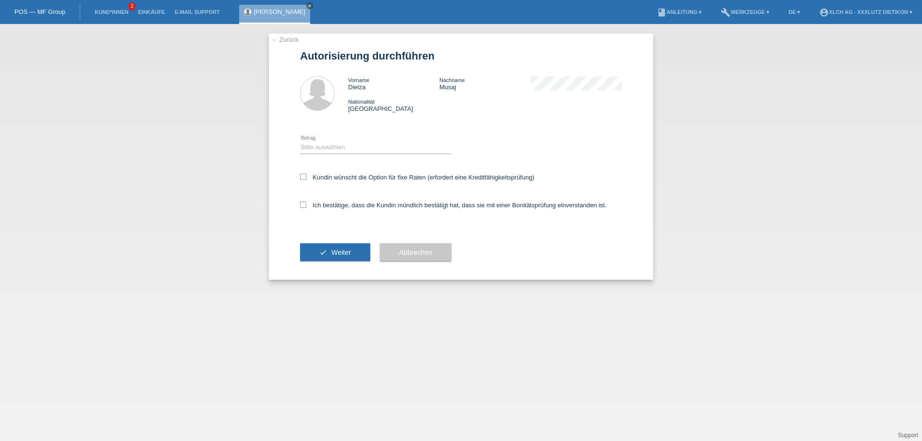
click at [307, 4] on icon "close" at bounding box center [309, 5] width 5 height 5
click at [143, 12] on link "Einkäufe" at bounding box center [151, 12] width 36 height 6
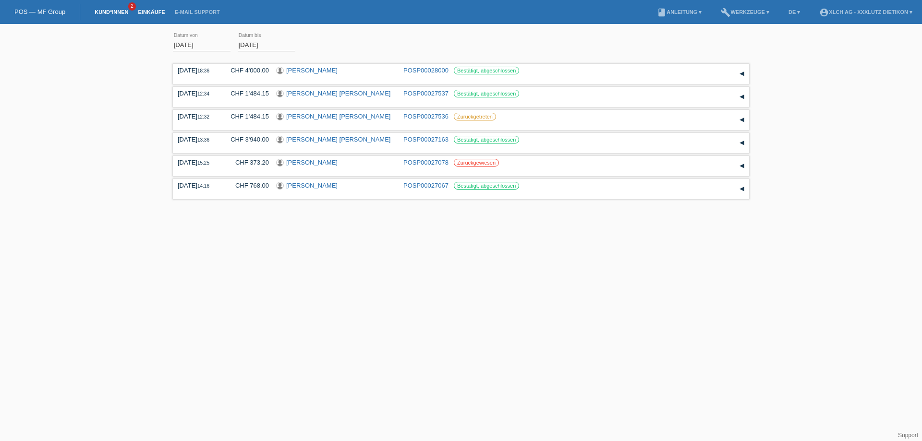
click at [94, 11] on link "Kund*innen" at bounding box center [111, 12] width 43 height 6
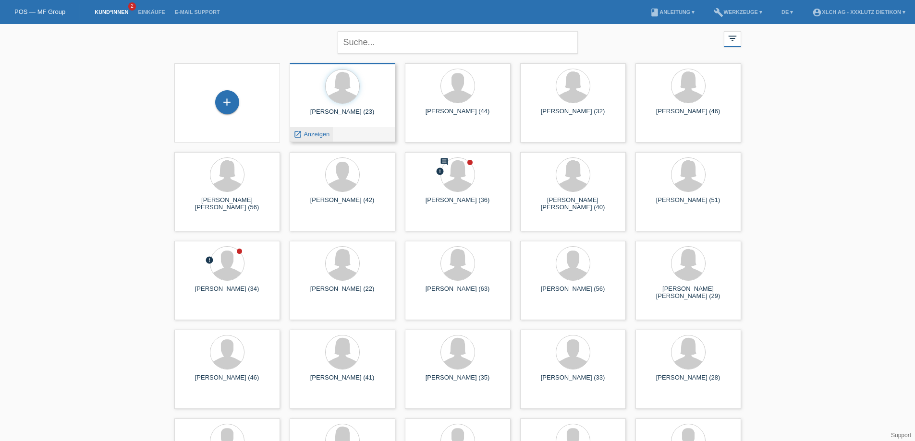
click at [316, 133] on span "Anzeigen" at bounding box center [317, 134] width 26 height 7
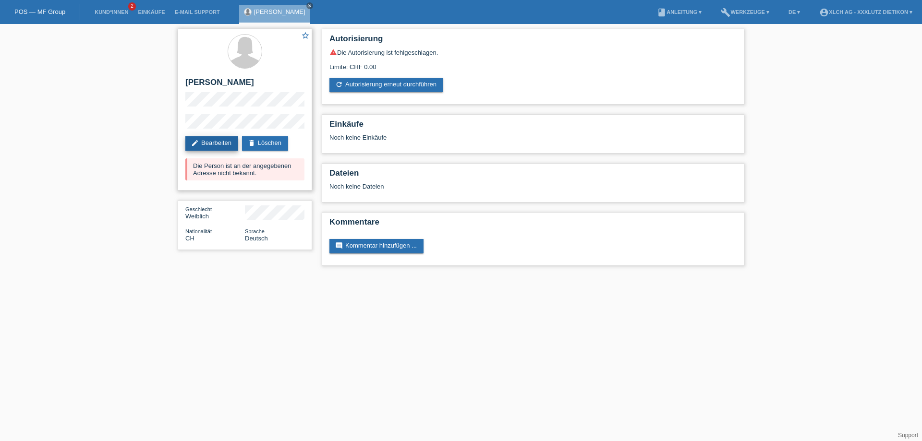
click at [212, 143] on link "edit Bearbeiten" at bounding box center [211, 143] width 53 height 14
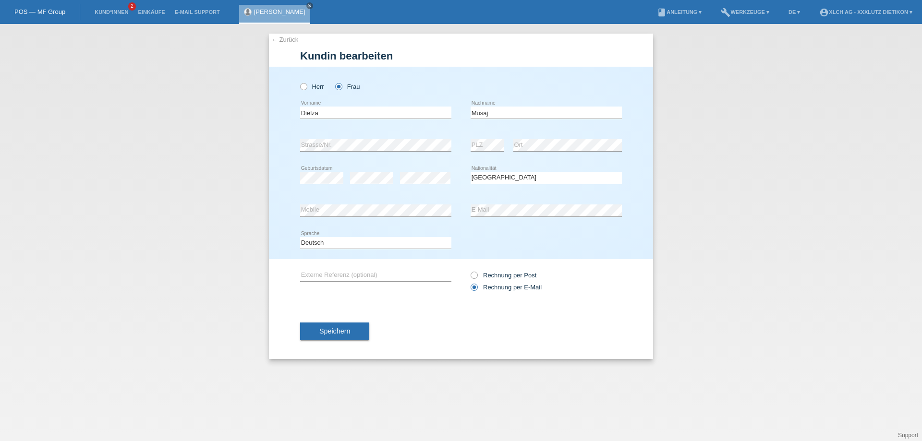
select select "CH"
click at [350, 331] on span "Speichern" at bounding box center [334, 332] width 31 height 8
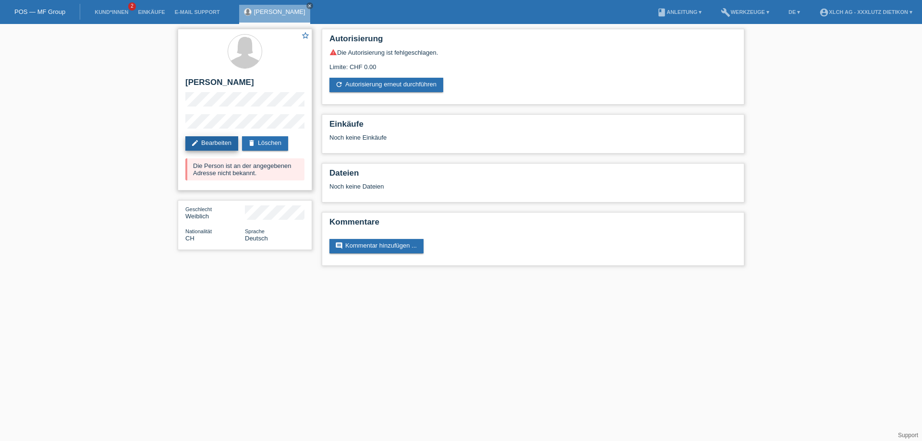
click at [214, 142] on link "edit Bearbeiten" at bounding box center [211, 143] width 53 height 14
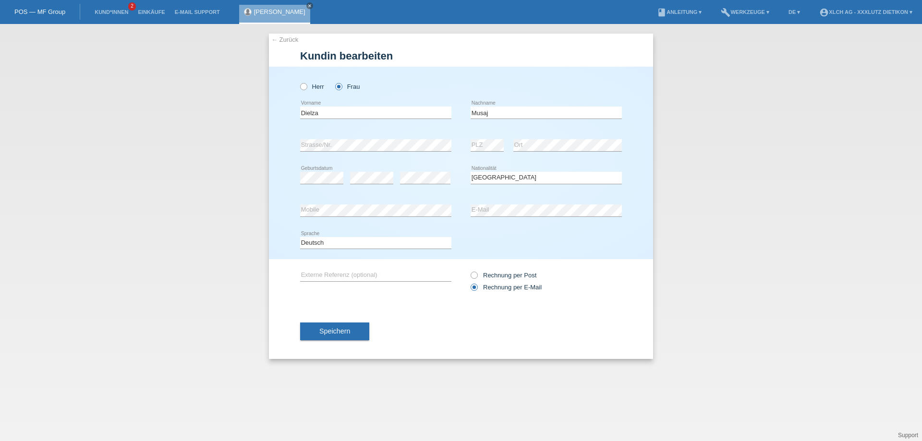
select select "CH"
click at [307, 6] on icon "close" at bounding box center [309, 5] width 5 height 5
